Goal: Information Seeking & Learning: Check status

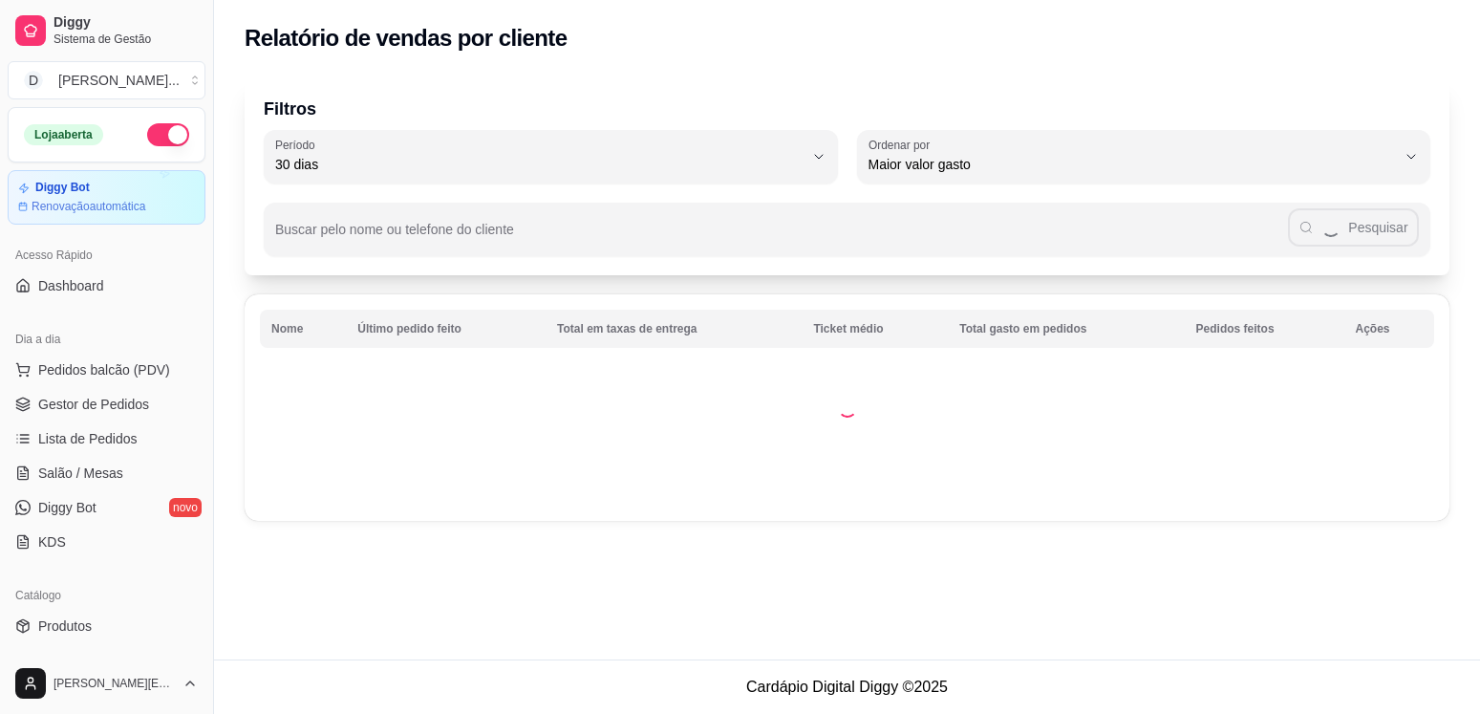
select select "30"
select select "HIGHEST_TOTAL_SPENT_WITH_ORDERS"
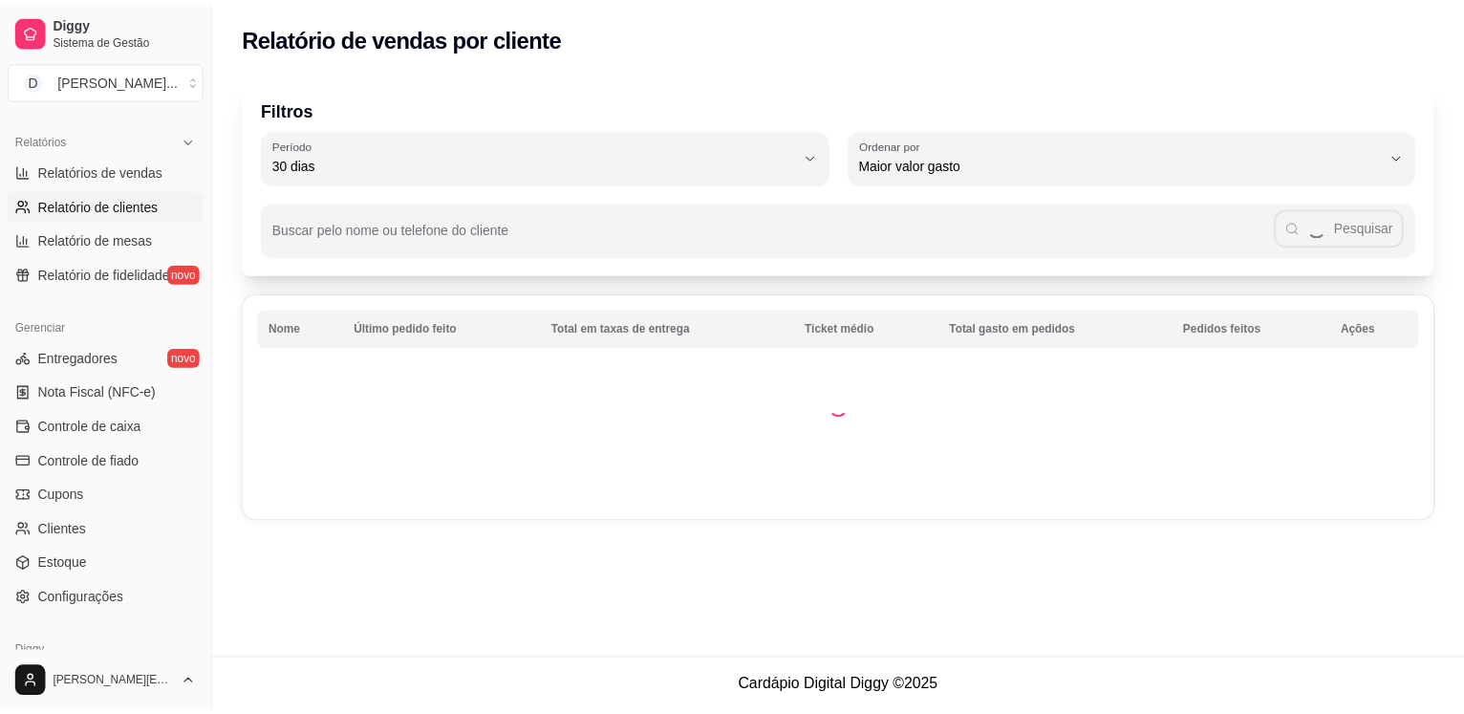
scroll to position [571, 0]
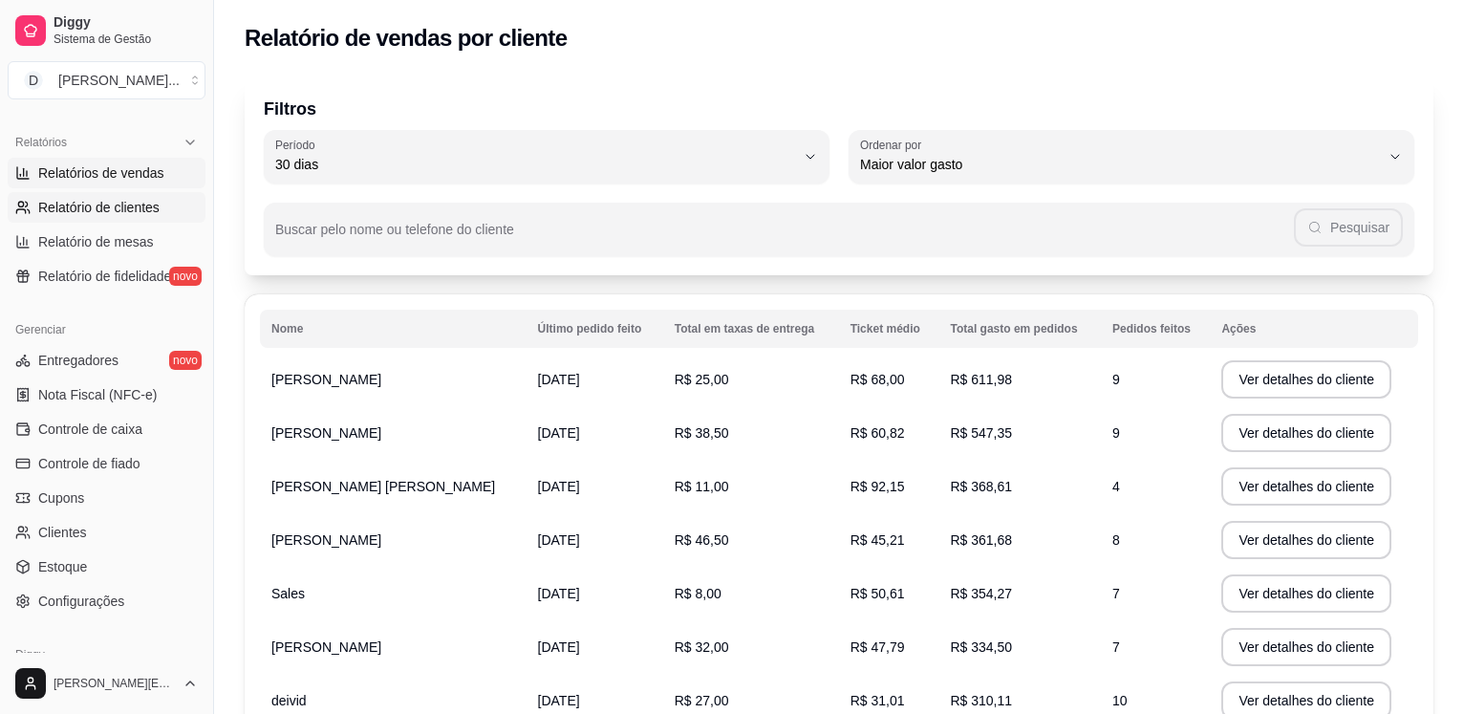
click at [124, 165] on span "Relatórios de vendas" at bounding box center [101, 172] width 126 height 19
select select "ALL"
select select "0"
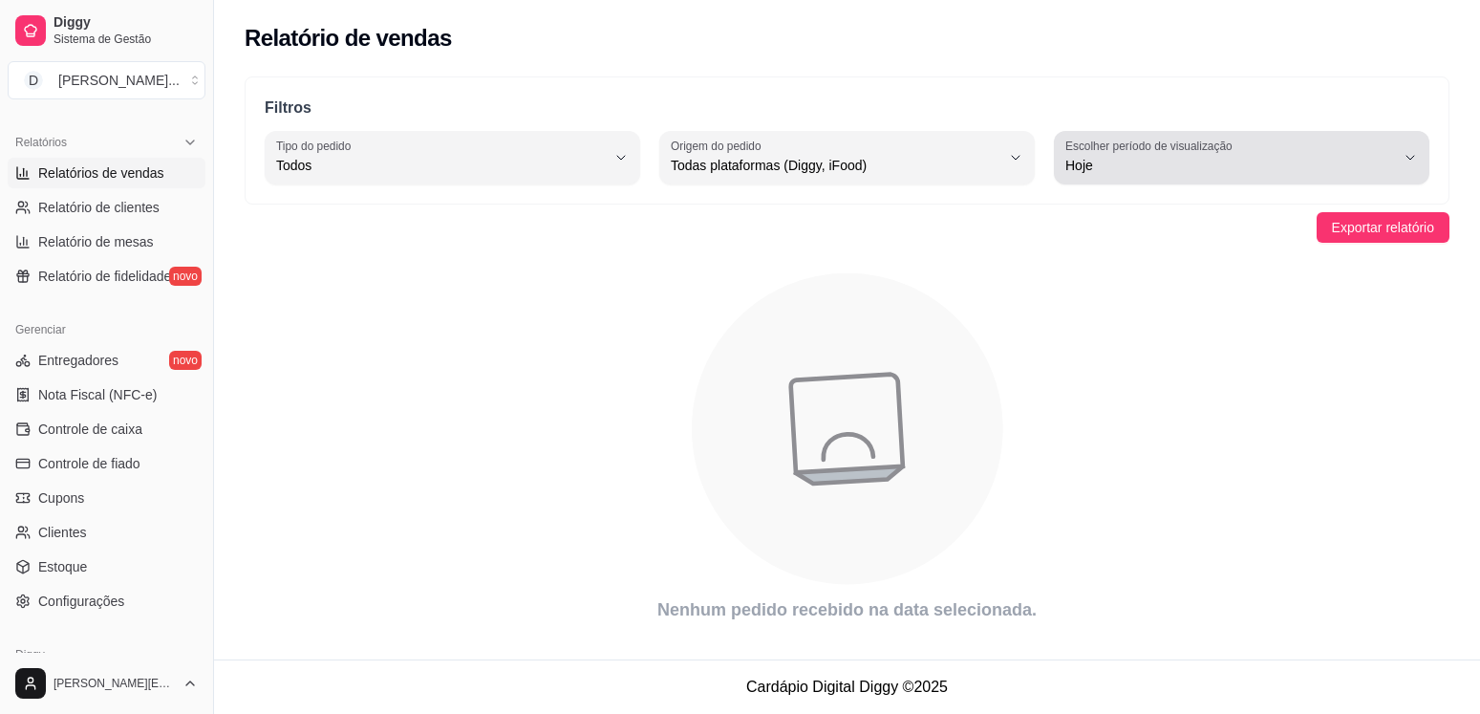
click at [1298, 158] on span "Hoje" at bounding box center [1231, 165] width 330 height 19
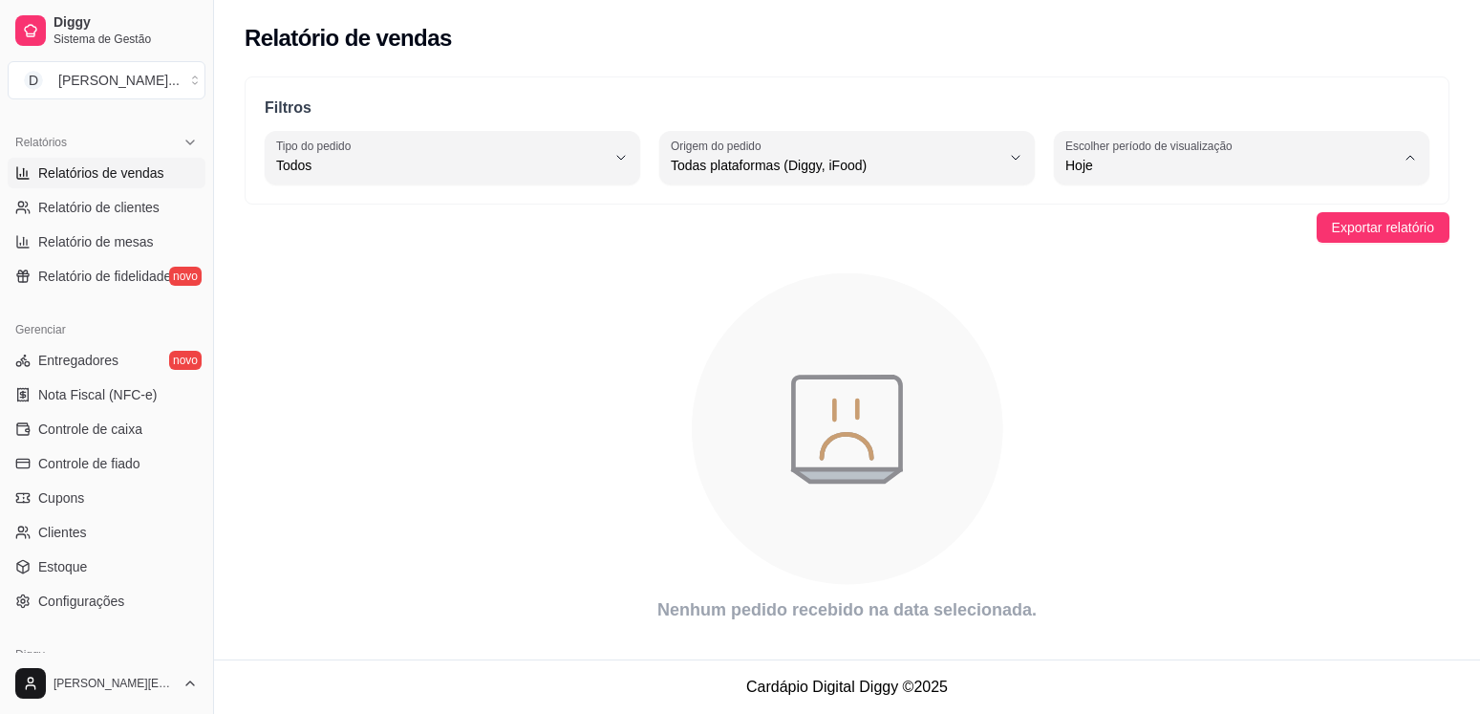
click at [1155, 248] on span "Ontem" at bounding box center [1232, 242] width 313 height 18
type input "1"
select select "1"
